Goal: Information Seeking & Learning: Learn about a topic

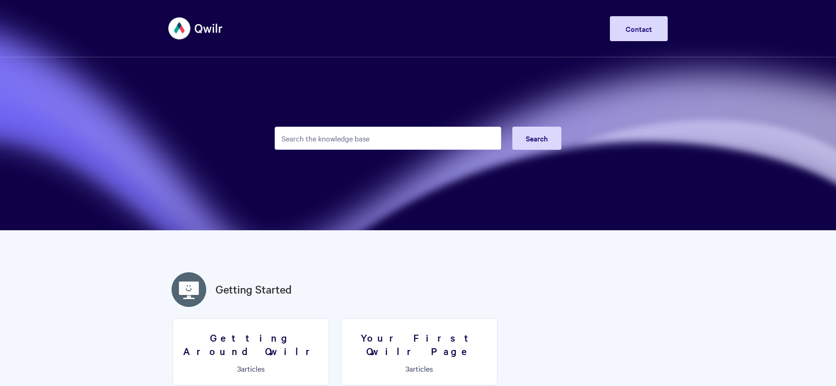
click at [442, 141] on input "Search the knowledge base" at bounding box center [388, 138] width 227 height 23
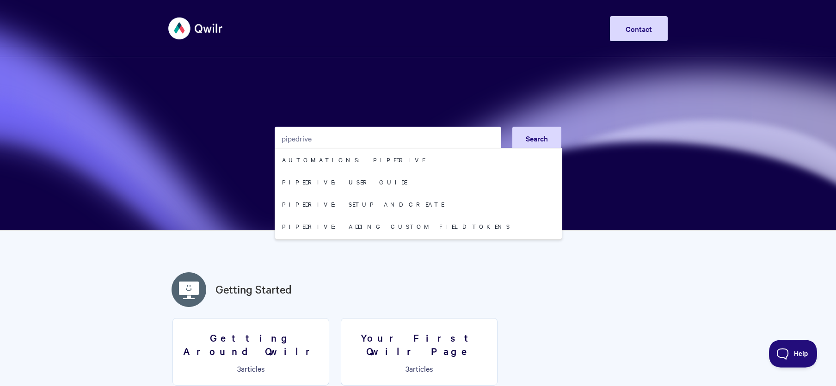
type input "pipedrive"
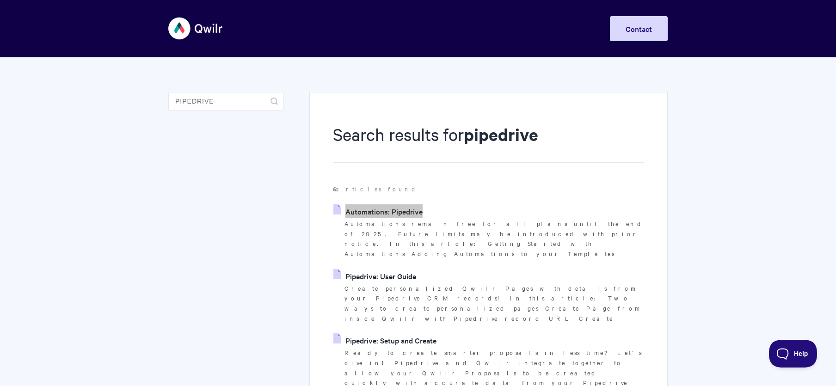
drag, startPoint x: 408, startPoint y: 212, endPoint x: 492, endPoint y: 2, distance: 226.1
